Goal: Task Accomplishment & Management: Manage account settings

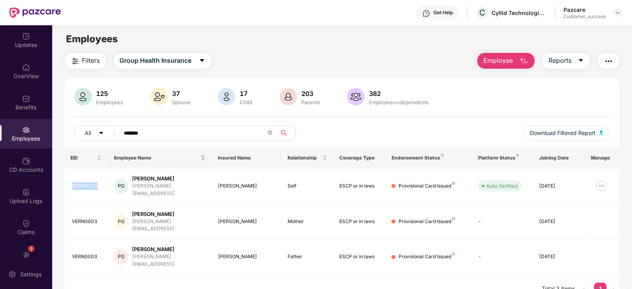
scroll to position [21, 0]
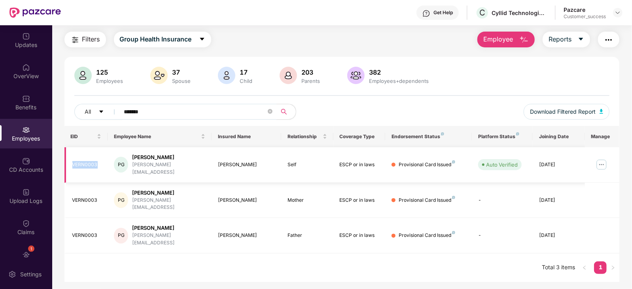
click at [595, 165] on img at bounding box center [601, 164] width 13 height 13
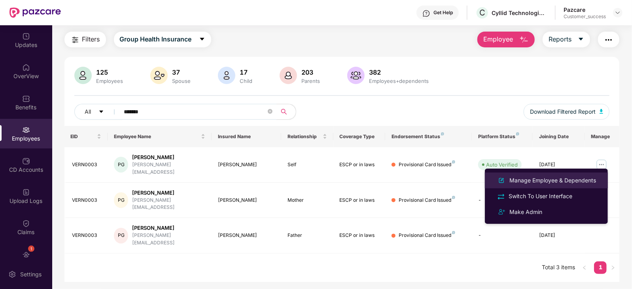
click at [563, 181] on div "Manage Employee & Dependents" at bounding box center [552, 180] width 90 height 9
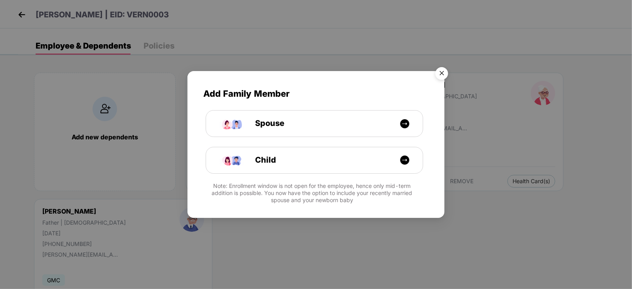
click at [444, 72] on img "Close" at bounding box center [441, 75] width 22 height 22
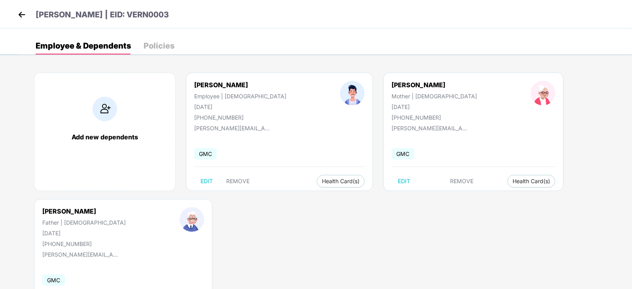
click at [20, 20] on img at bounding box center [22, 15] width 12 height 12
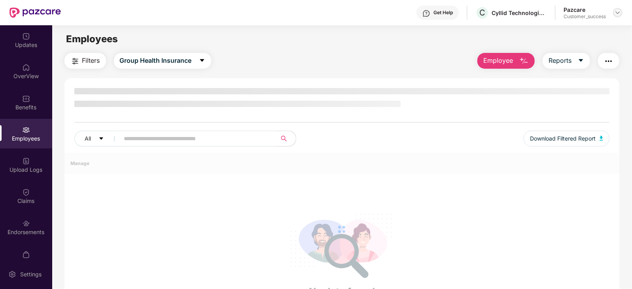
click at [618, 11] on img at bounding box center [617, 12] width 6 height 6
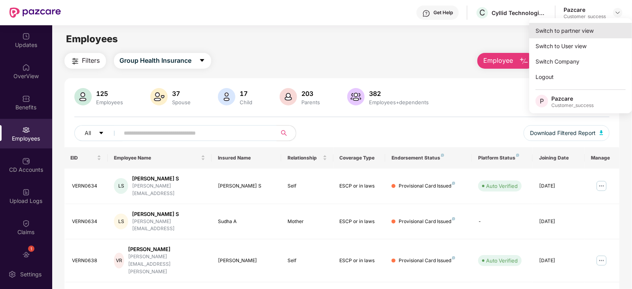
click at [598, 31] on div "Switch to partner view" at bounding box center [580, 30] width 103 height 15
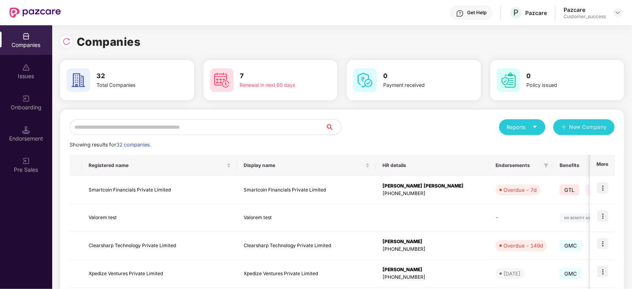
click at [201, 132] on input "text" at bounding box center [198, 127] width 256 height 16
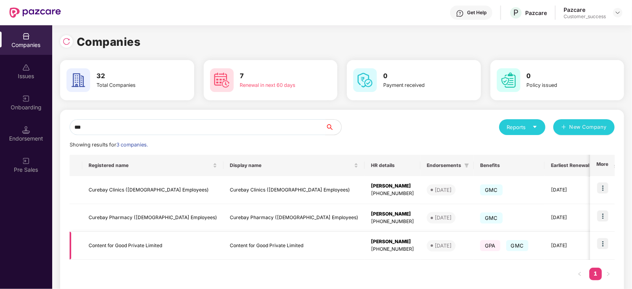
type input "***"
click at [606, 244] on img at bounding box center [602, 243] width 11 height 11
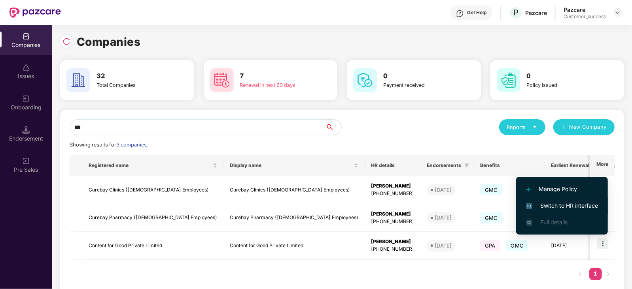
click at [566, 206] on span "Switch to HR interface" at bounding box center [562, 206] width 72 height 9
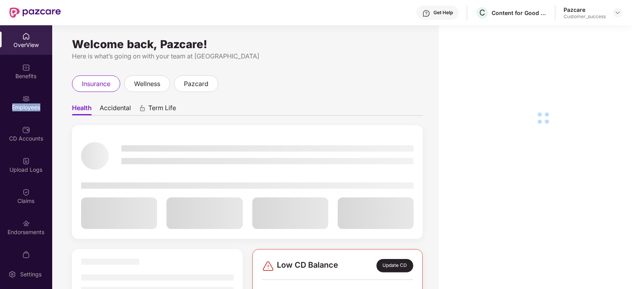
click at [13, 104] on div "Employees" at bounding box center [26, 108] width 52 height 8
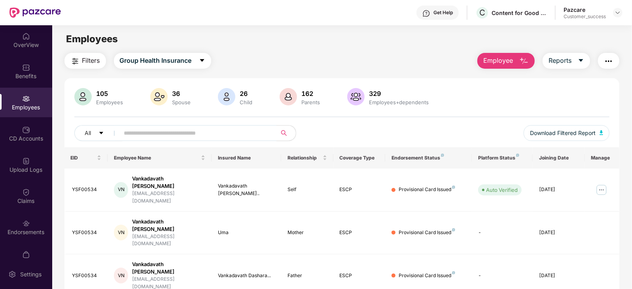
click at [608, 65] on img "button" at bounding box center [607, 61] width 9 height 9
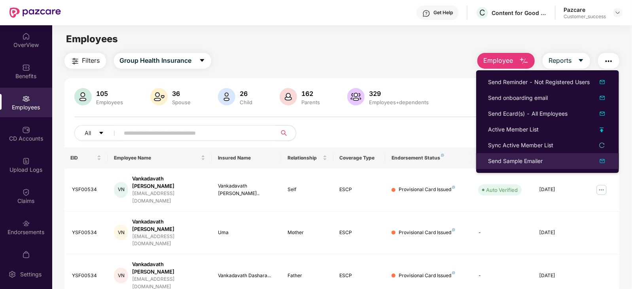
click at [525, 153] on li "Send Sample Emailer" at bounding box center [547, 161] width 143 height 16
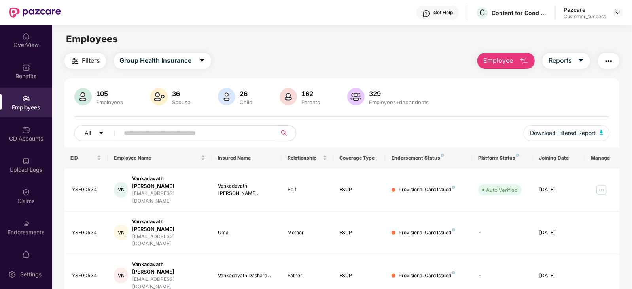
click at [609, 62] on img "button" at bounding box center [607, 61] width 9 height 9
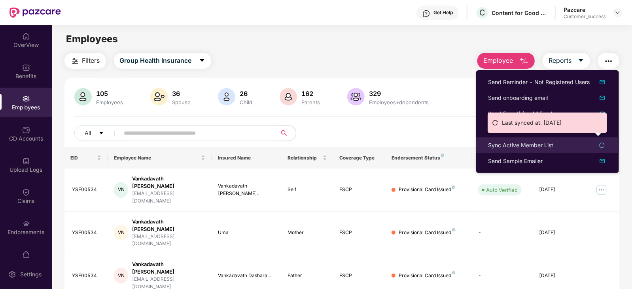
click at [520, 143] on div "Sync Active Member List" at bounding box center [520, 145] width 65 height 9
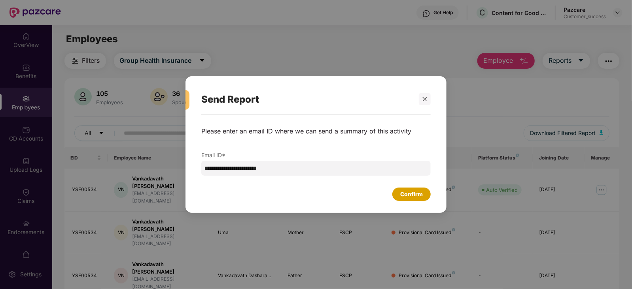
click at [407, 196] on div "Confirm" at bounding box center [411, 194] width 23 height 9
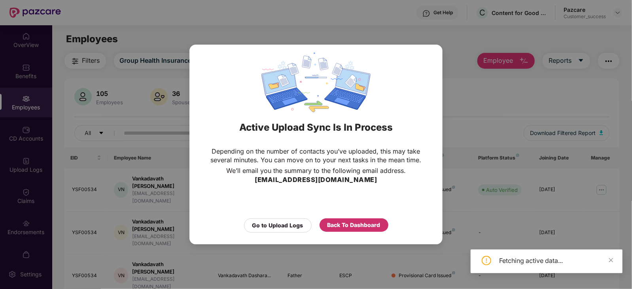
click at [359, 230] on div "Back To Dashboard" at bounding box center [353, 225] width 53 height 9
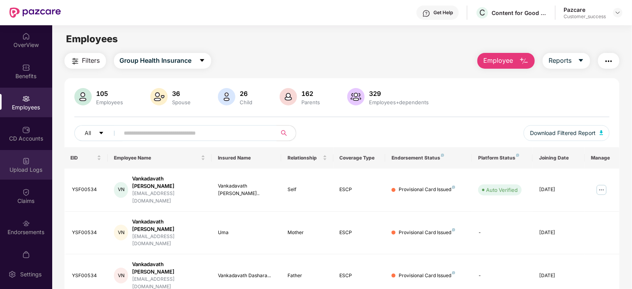
click at [29, 159] on div "Upload Logs" at bounding box center [26, 165] width 52 height 30
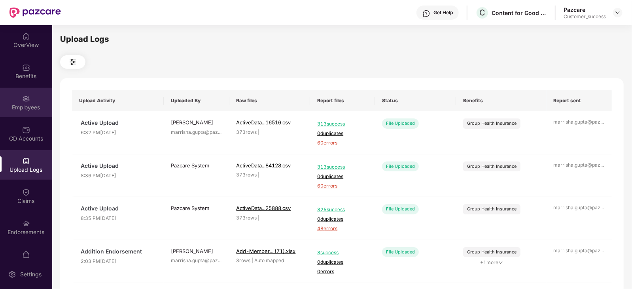
click at [36, 104] on div "Employees" at bounding box center [26, 108] width 52 height 8
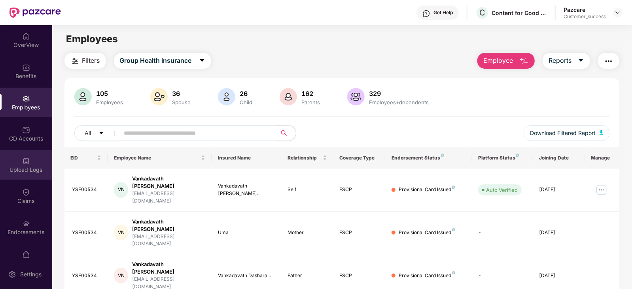
click at [33, 167] on div "Upload Logs" at bounding box center [26, 170] width 52 height 8
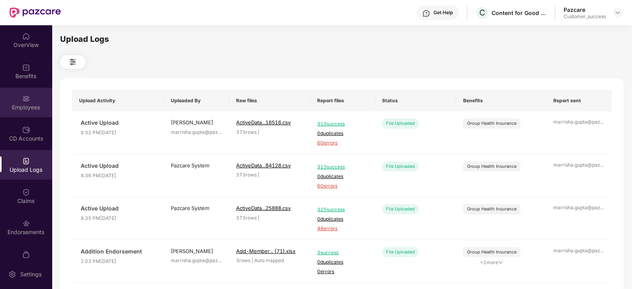
click at [38, 112] on div "Employees" at bounding box center [26, 103] width 52 height 30
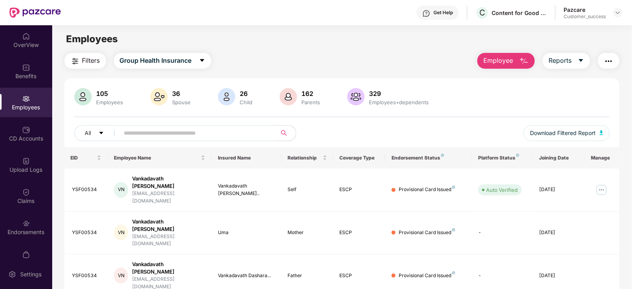
click at [612, 64] on img "button" at bounding box center [607, 61] width 9 height 9
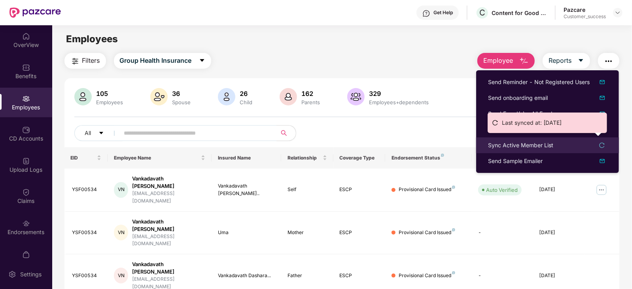
click at [531, 143] on div "Sync Active Member List" at bounding box center [520, 145] width 65 height 9
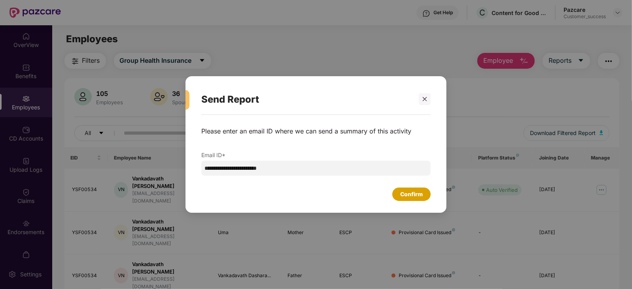
click at [410, 194] on div "Confirm" at bounding box center [411, 194] width 23 height 9
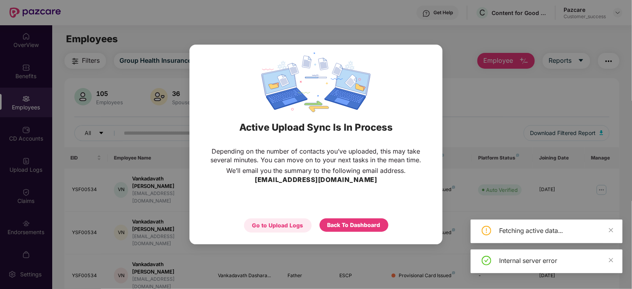
click at [296, 226] on div "Go to Upload Logs" at bounding box center [277, 225] width 51 height 9
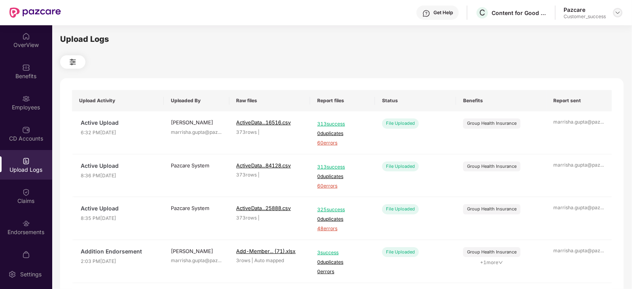
click at [619, 13] on img at bounding box center [617, 12] width 6 height 6
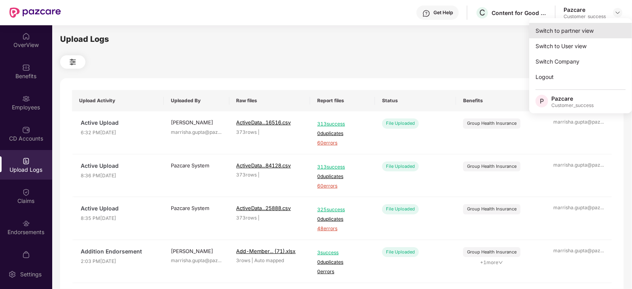
click at [577, 33] on div "Switch to partner view" at bounding box center [580, 30] width 103 height 15
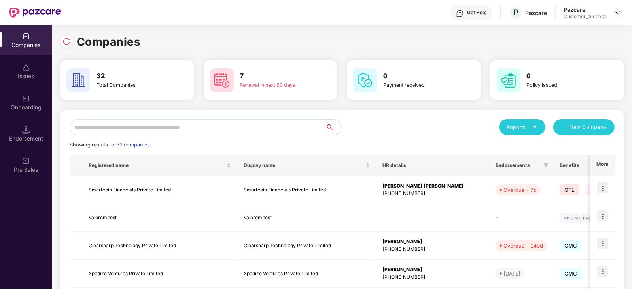
click at [253, 127] on input "text" at bounding box center [198, 127] width 256 height 16
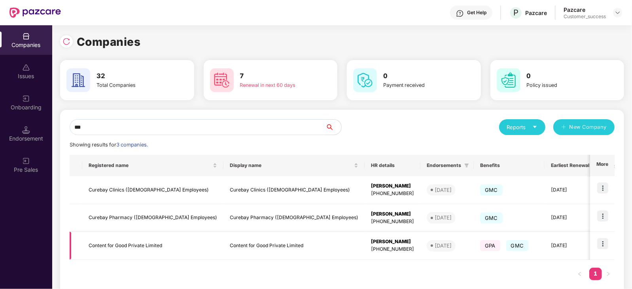
type input "***"
click at [607, 241] on img at bounding box center [602, 243] width 11 height 11
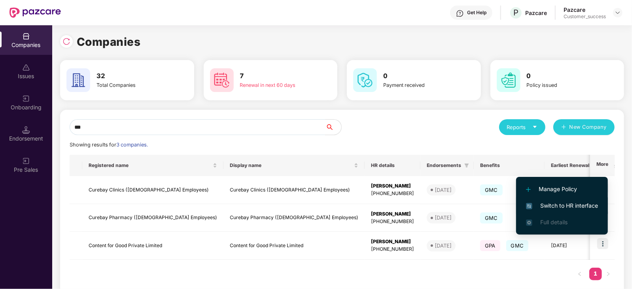
click at [574, 207] on span "Switch to HR interface" at bounding box center [562, 206] width 72 height 9
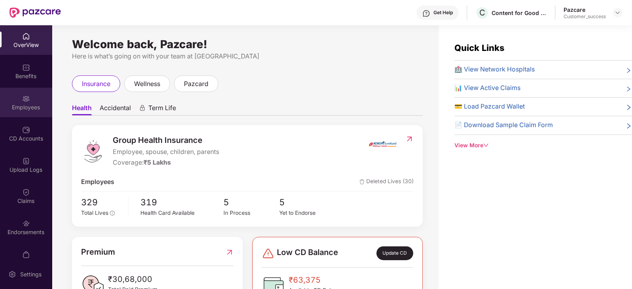
click at [18, 112] on div "Employees" at bounding box center [26, 103] width 52 height 30
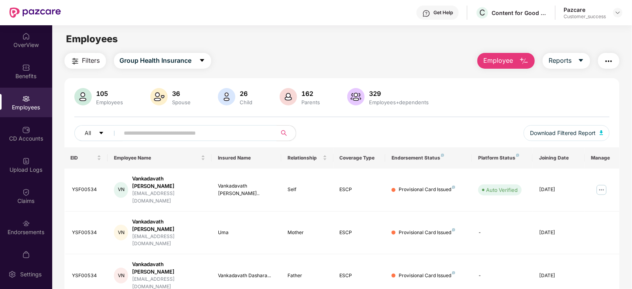
click at [605, 62] on img "button" at bounding box center [607, 61] width 9 height 9
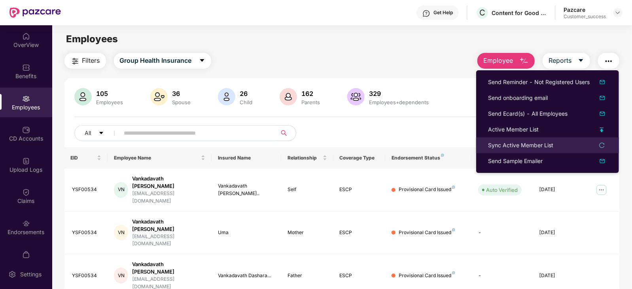
click at [539, 146] on div "Sync Active Member List" at bounding box center [520, 145] width 65 height 9
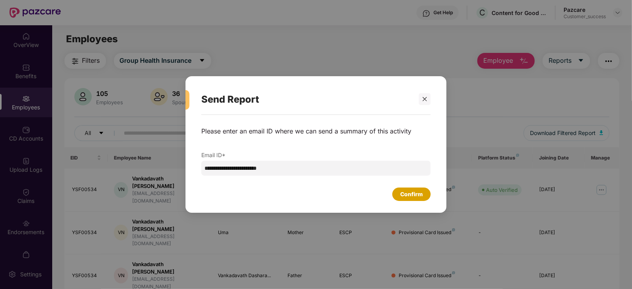
click at [407, 196] on div "Confirm" at bounding box center [411, 194] width 23 height 9
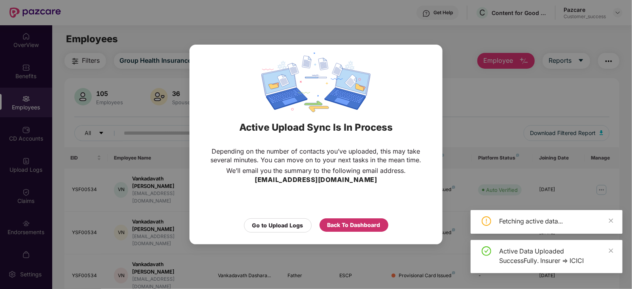
click at [354, 223] on div "Back To Dashboard" at bounding box center [353, 225] width 53 height 9
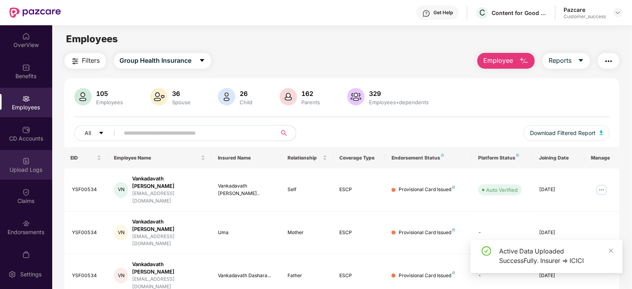
click at [19, 169] on div "Upload Logs" at bounding box center [26, 170] width 52 height 8
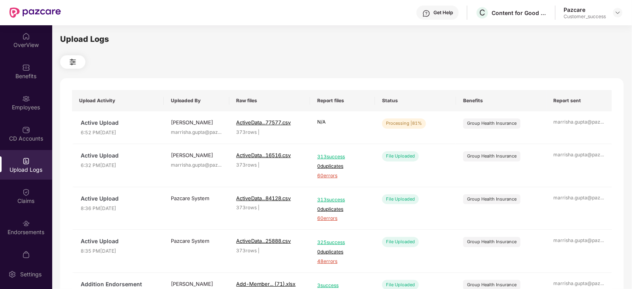
click at [64, 47] on div "Upload Logs Upload Activity Uploaded By Raw files Report files Status Benefits …" at bounding box center [341, 156] width 563 height 246
click at [616, 13] on img at bounding box center [617, 12] width 6 height 6
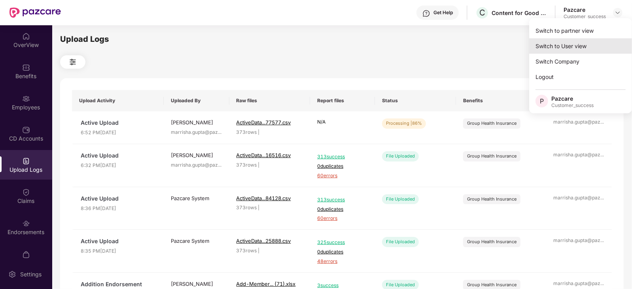
click at [566, 49] on div "Switch to User view" at bounding box center [580, 45] width 103 height 15
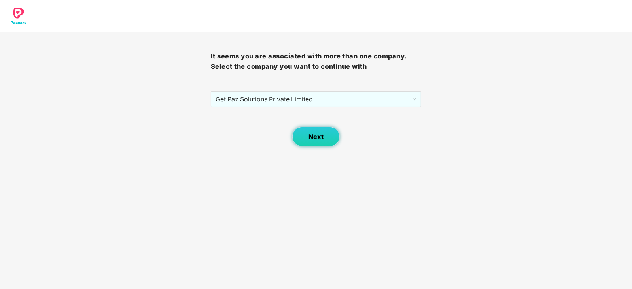
click at [312, 140] on span "Next" at bounding box center [315, 137] width 15 height 8
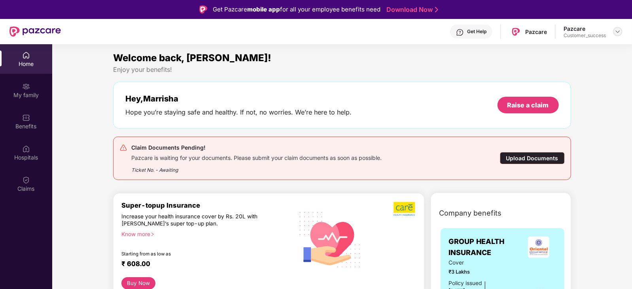
click at [618, 34] on img at bounding box center [617, 31] width 6 height 6
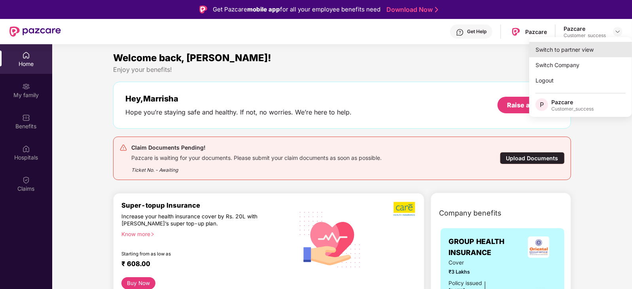
click at [600, 49] on div "Switch to partner view" at bounding box center [580, 49] width 103 height 15
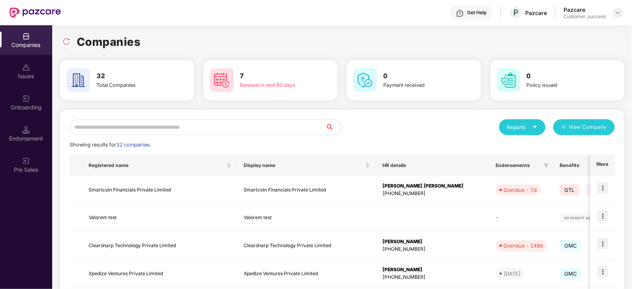
click at [615, 11] on img at bounding box center [617, 12] width 6 height 6
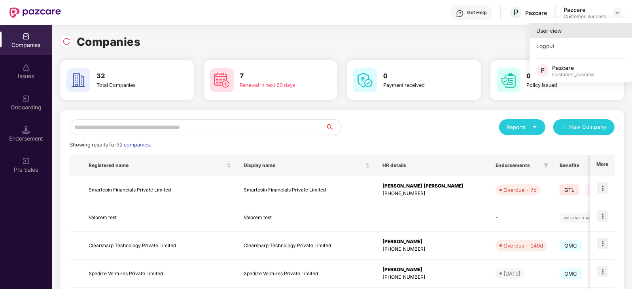
click at [593, 25] on div "User view" at bounding box center [581, 30] width 103 height 15
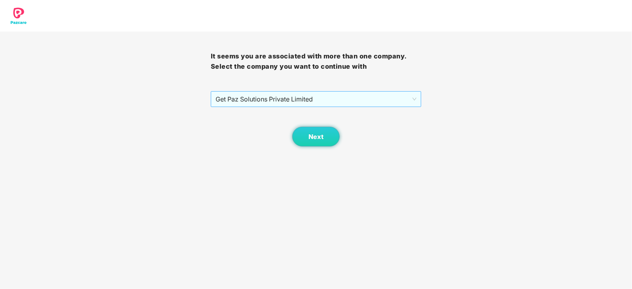
click at [307, 104] on span "Get Paz Solutions Private Limited" at bounding box center [315, 99] width 201 height 15
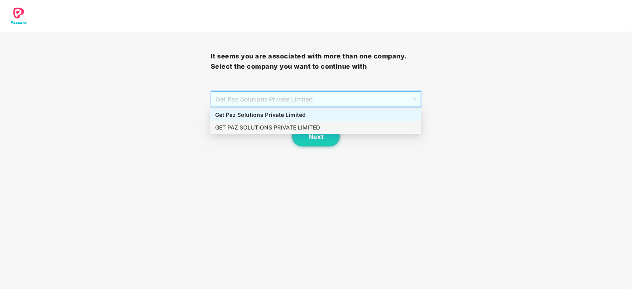
click at [301, 123] on div "GET PAZ SOLUTIONS PRIVATE LIMITED" at bounding box center [315, 127] width 201 height 9
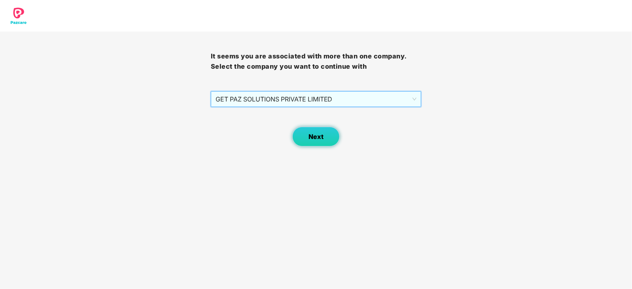
click at [310, 138] on span "Next" at bounding box center [315, 137] width 15 height 8
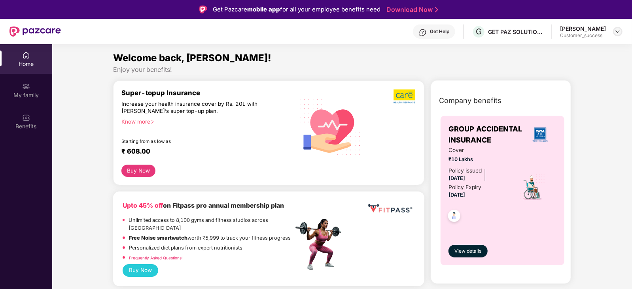
click at [619, 27] on div at bounding box center [617, 31] width 9 height 9
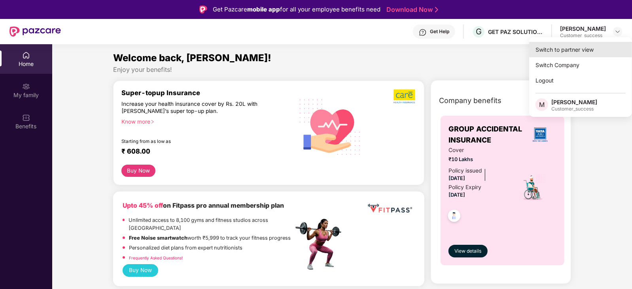
click at [567, 54] on div "Switch to partner view" at bounding box center [580, 49] width 103 height 15
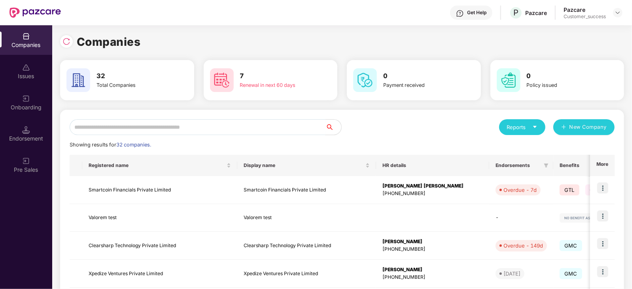
click at [162, 125] on input "text" at bounding box center [198, 127] width 256 height 16
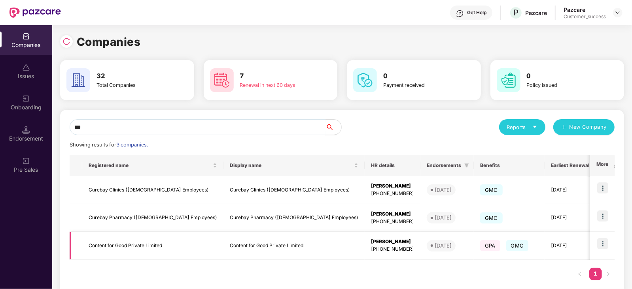
type input "***"
click at [600, 245] on img at bounding box center [602, 243] width 11 height 11
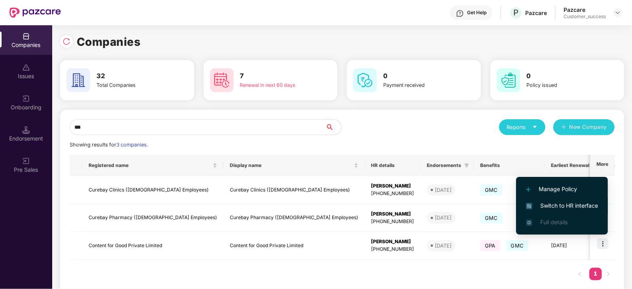
click at [555, 202] on span "Switch to HR interface" at bounding box center [562, 206] width 72 height 9
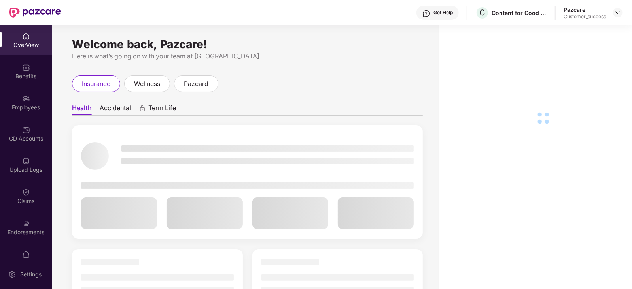
click at [33, 107] on div "Employees" at bounding box center [26, 108] width 52 height 8
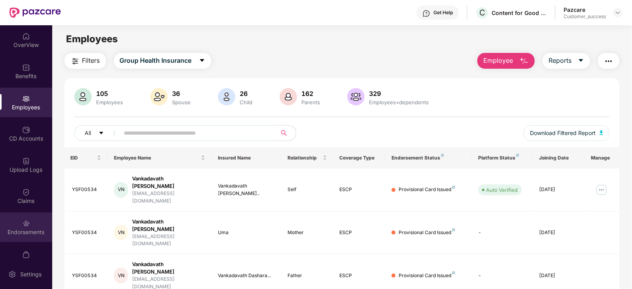
click at [22, 220] on img at bounding box center [26, 224] width 8 height 8
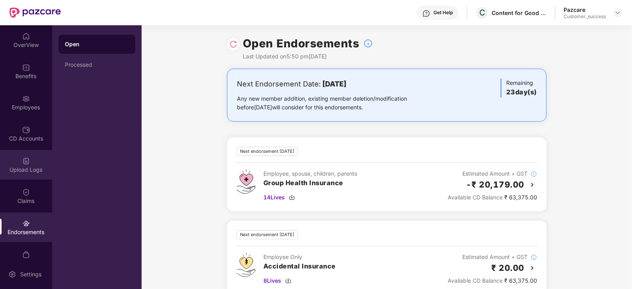
click at [40, 153] on div "Upload Logs" at bounding box center [26, 165] width 52 height 30
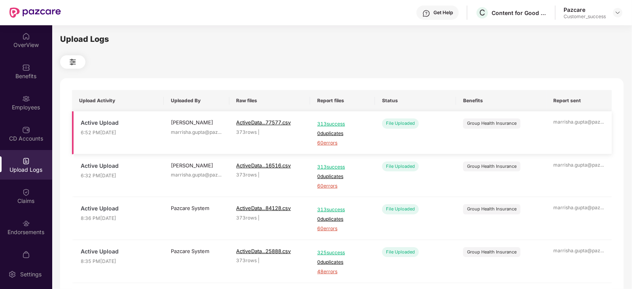
click at [326, 142] on span "60 errors" at bounding box center [342, 144] width 51 height 8
click at [1, 100] on div "Employees" at bounding box center [26, 103] width 52 height 30
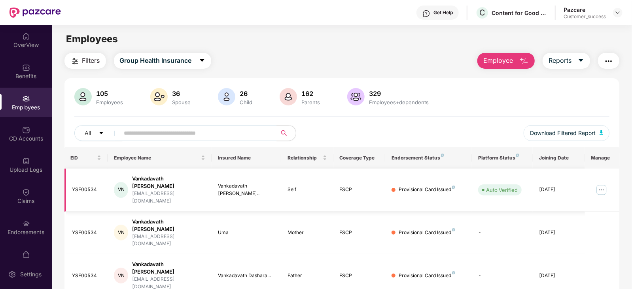
click at [85, 186] on div "YSF00534" at bounding box center [86, 190] width 29 height 8
copy div "YSF00534"
click at [460, 100] on div "105 Employees 36 Spouse 26 Child 162 Parents 329 Employees+dependents" at bounding box center [341, 97] width 535 height 19
click at [608, 57] on img "button" at bounding box center [607, 61] width 9 height 9
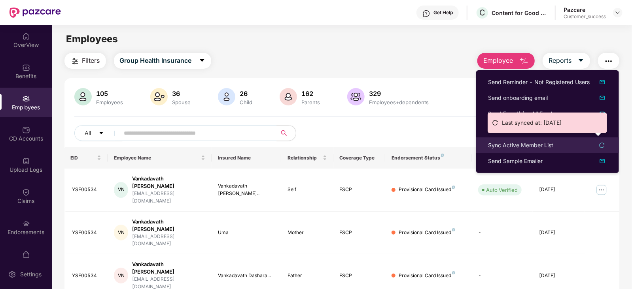
click at [501, 148] on div "Sync Active Member List" at bounding box center [520, 145] width 65 height 9
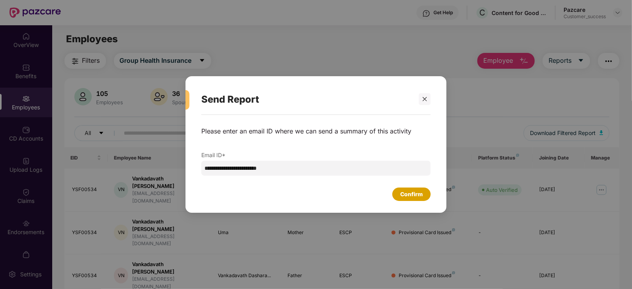
click at [414, 194] on div "Confirm" at bounding box center [411, 194] width 23 height 9
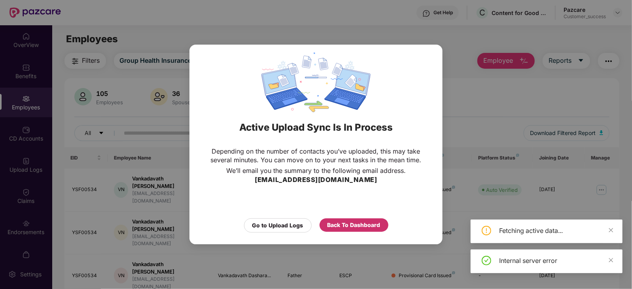
click at [348, 226] on div "Back To Dashboard" at bounding box center [353, 225] width 53 height 9
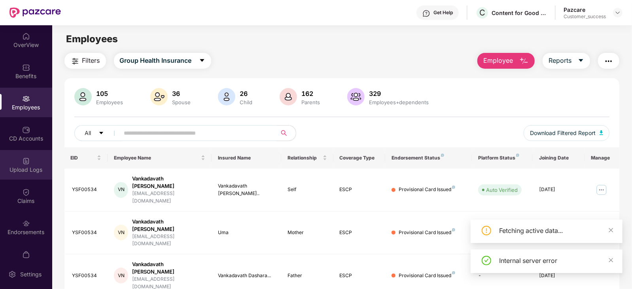
click at [24, 171] on div "Upload Logs" at bounding box center [26, 170] width 52 height 8
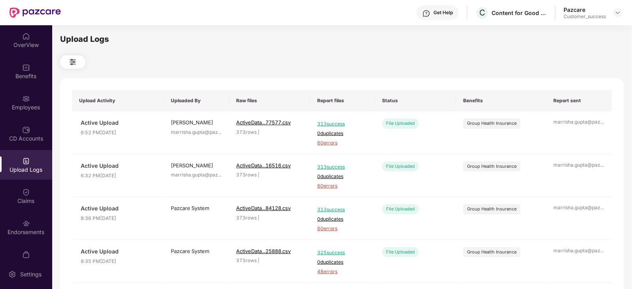
click at [26, 156] on div at bounding box center [26, 160] width 8 height 8
click at [17, 102] on div "Employees" at bounding box center [26, 103] width 52 height 30
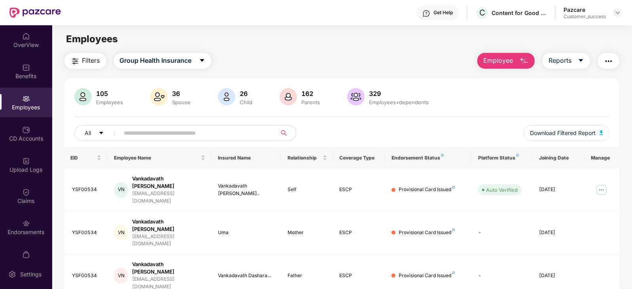
click at [603, 59] on img "button" at bounding box center [607, 61] width 9 height 9
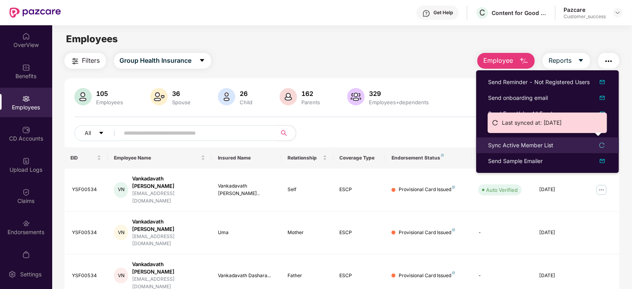
click at [501, 143] on div "Sync Active Member List" at bounding box center [520, 145] width 65 height 9
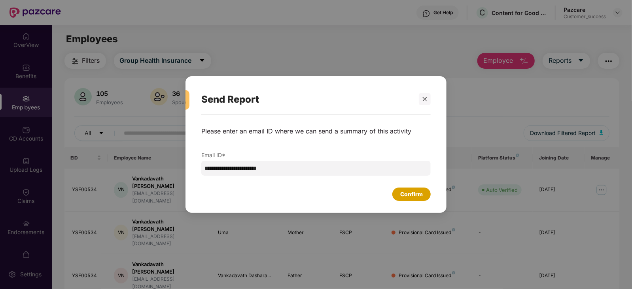
click at [401, 194] on div "Confirm" at bounding box center [411, 194] width 23 height 9
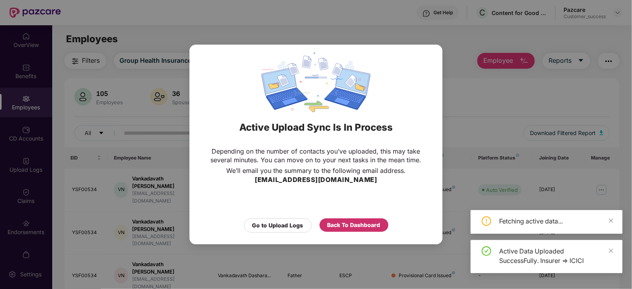
click at [352, 224] on div "Back To Dashboard" at bounding box center [353, 225] width 53 height 9
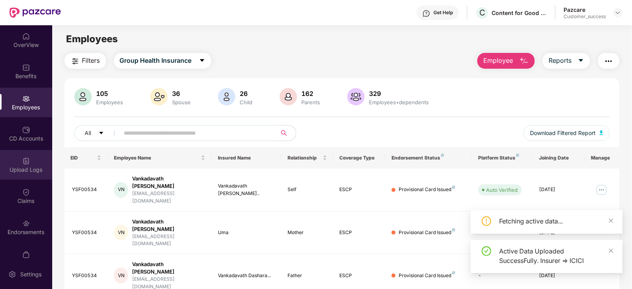
click at [18, 167] on div "Upload Logs" at bounding box center [26, 170] width 52 height 8
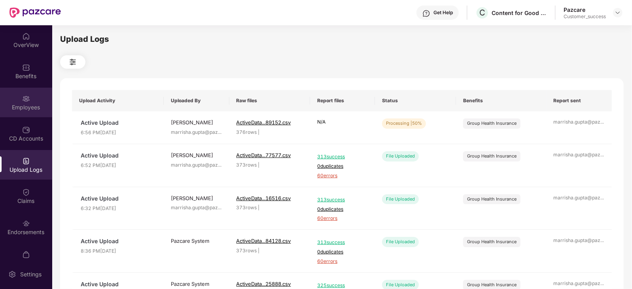
click at [25, 100] on img at bounding box center [26, 99] width 8 height 8
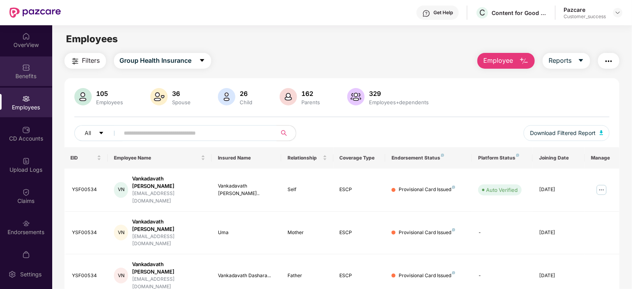
click at [25, 69] on img at bounding box center [26, 68] width 8 height 8
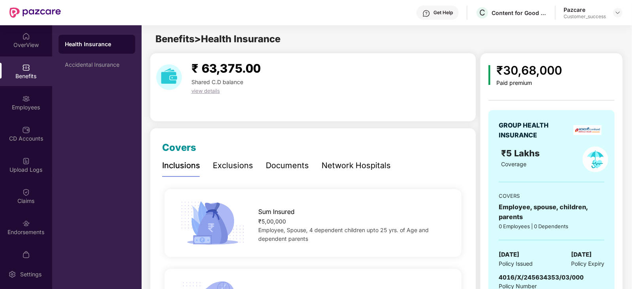
scroll to position [36, 0]
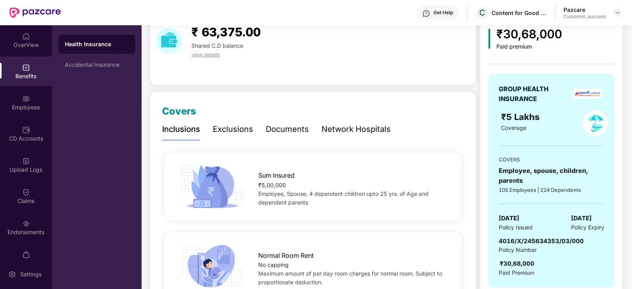
click at [529, 238] on span "4016/X/245634353/03/000" at bounding box center [540, 242] width 85 height 8
copy span "4016/X/245634353/03/000"
click at [23, 168] on div "Upload Logs" at bounding box center [26, 170] width 52 height 8
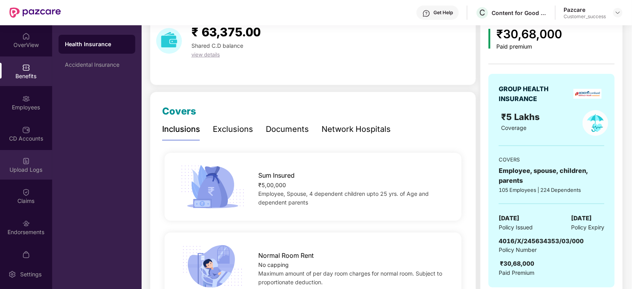
scroll to position [0, 0]
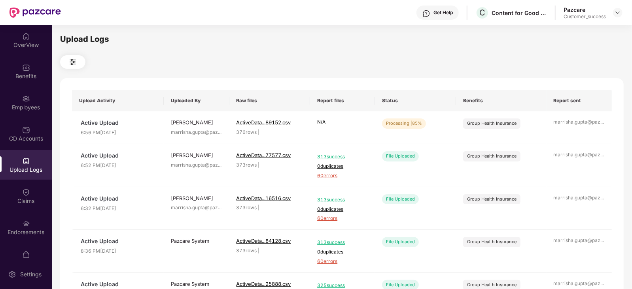
click at [128, 20] on div "Get Help C Content for Good Private Limited Pazcare Customer_success" at bounding box center [341, 12] width 561 height 25
click at [136, 49] on div "Upload Logs Upload Activity Uploaded By Raw files Report files Status Benefits …" at bounding box center [341, 156] width 563 height 246
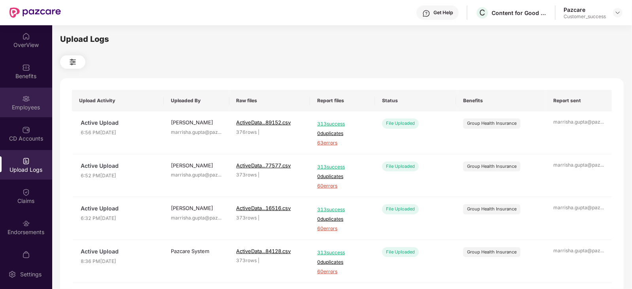
click at [34, 109] on div "Employees" at bounding box center [26, 108] width 52 height 8
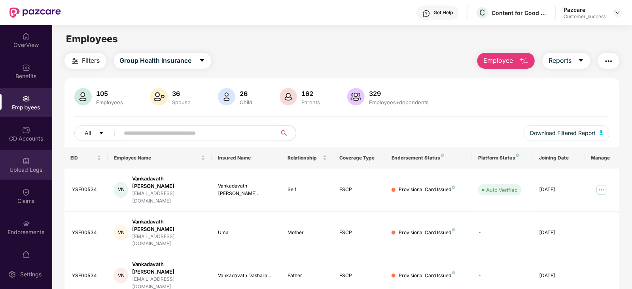
click at [40, 161] on div "Upload Logs" at bounding box center [26, 165] width 52 height 30
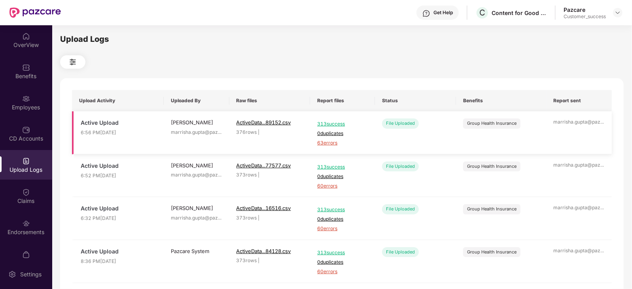
click at [333, 141] on span "63 errors" at bounding box center [342, 144] width 51 height 8
click at [20, 98] on div "Employees" at bounding box center [26, 103] width 52 height 30
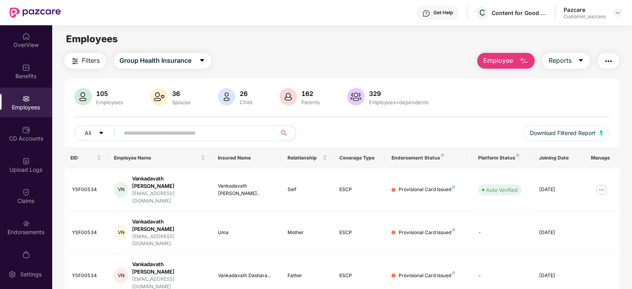
click at [605, 64] on img "button" at bounding box center [607, 61] width 9 height 9
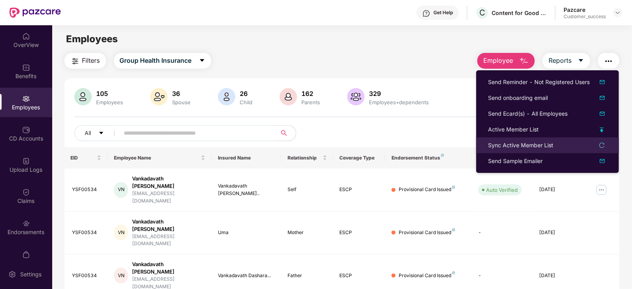
click at [518, 146] on div "Sync Active Member List" at bounding box center [520, 145] width 65 height 9
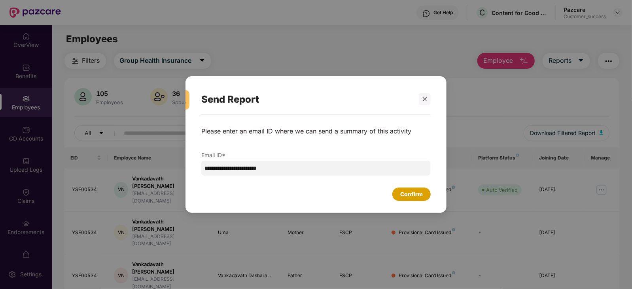
click at [398, 192] on div "Confirm" at bounding box center [411, 194] width 38 height 13
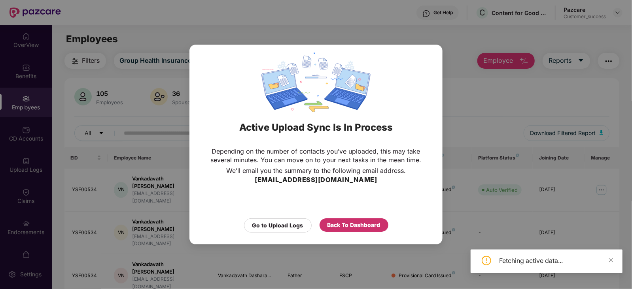
click at [342, 222] on div "Back To Dashboard" at bounding box center [353, 225] width 53 height 9
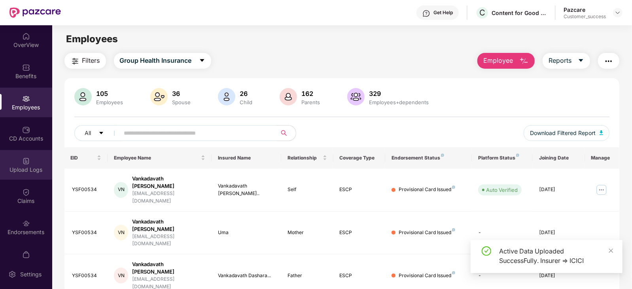
click at [27, 168] on div "Upload Logs" at bounding box center [26, 170] width 52 height 8
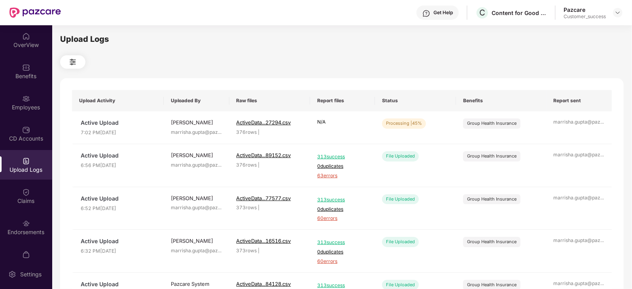
click at [103, 0] on div "Get Help C Content for Good Private Limited Pazcare Customer_success" at bounding box center [341, 12] width 561 height 25
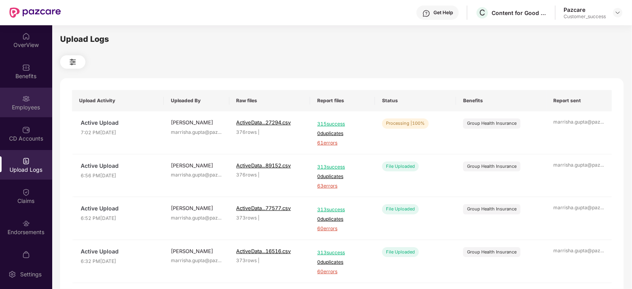
click at [30, 97] on div "Employees" at bounding box center [26, 103] width 52 height 30
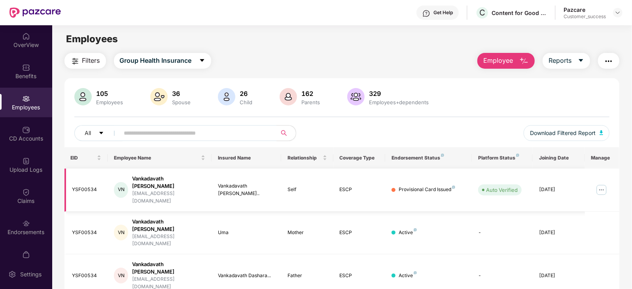
click at [594, 189] on td at bounding box center [601, 190] width 35 height 43
click at [604, 184] on img at bounding box center [601, 190] width 13 height 13
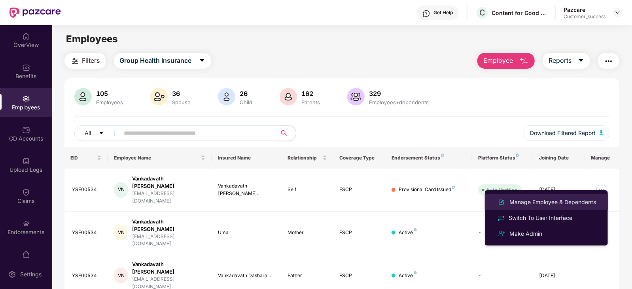
click at [566, 204] on div "Manage Employee & Dependents" at bounding box center [552, 202] width 90 height 9
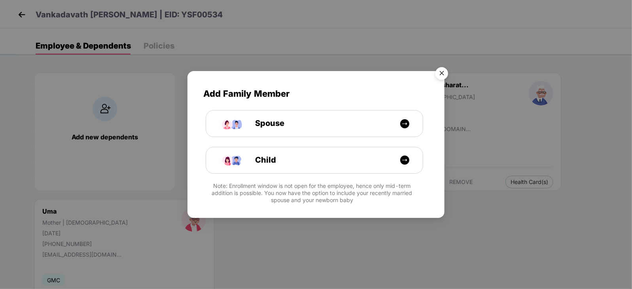
click at [441, 74] on img "Close" at bounding box center [441, 75] width 22 height 22
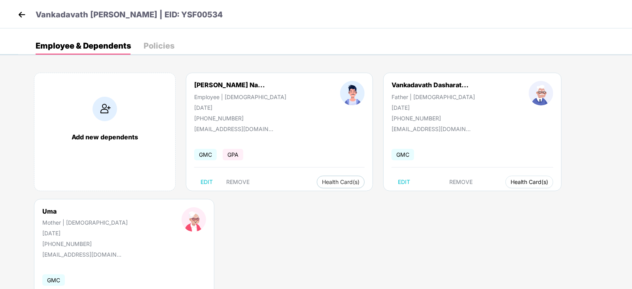
click at [523, 183] on span "Health Card(s)" at bounding box center [529, 182] width 38 height 4
click at [514, 200] on span "Health Insurance(ESCP)" at bounding box center [527, 197] width 73 height 9
